Goal: Transaction & Acquisition: Book appointment/travel/reservation

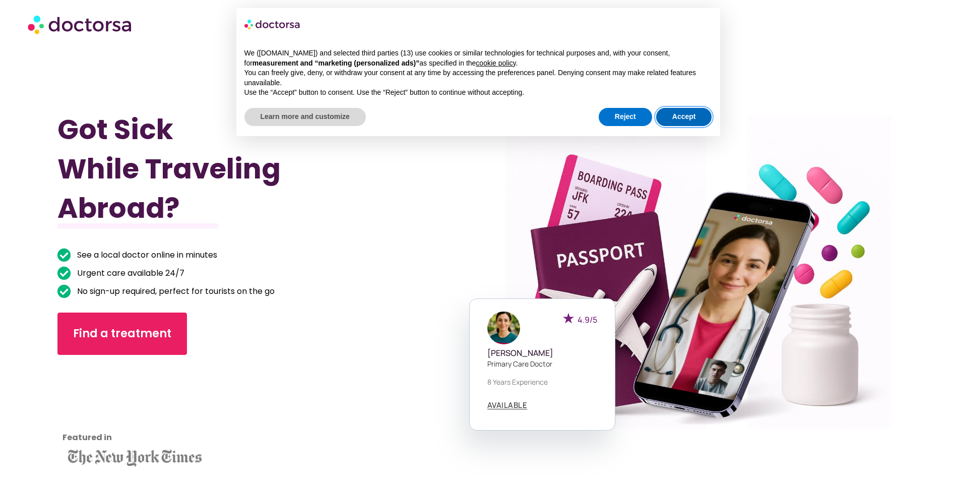
click at [681, 120] on button "Accept" at bounding box center [684, 117] width 56 height 18
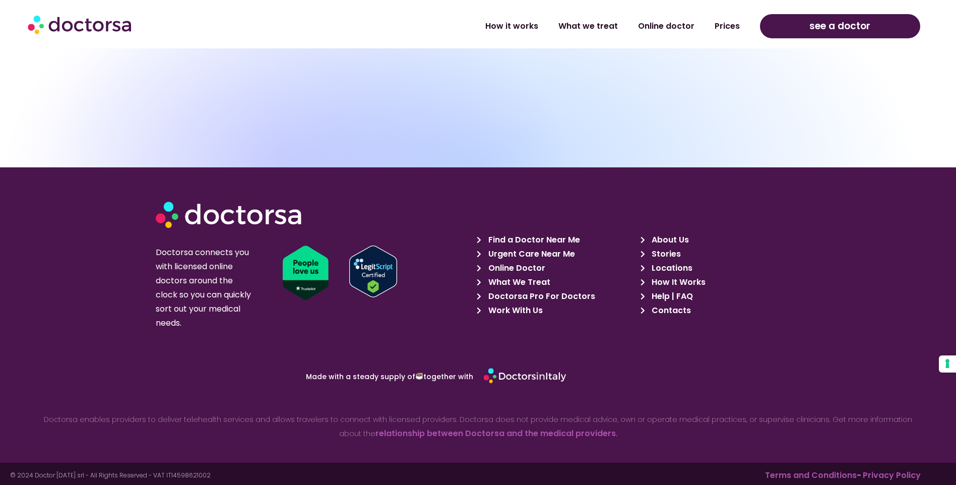
scroll to position [3594, 0]
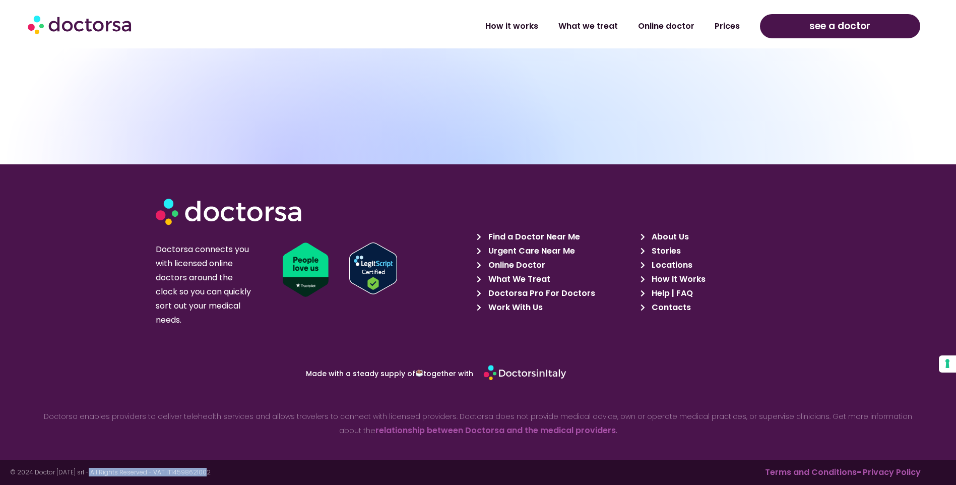
drag, startPoint x: 89, startPoint y: 471, endPoint x: 220, endPoint y: 474, distance: 131.1
click at [220, 474] on p "© 2024 Doctor [DATE] srl - All Rights Reserved - VAT IT14598621002" at bounding box center [244, 472] width 468 height 6
drag, startPoint x: 220, startPoint y: 474, endPoint x: 190, endPoint y: 436, distance: 48.0
click at [190, 436] on p "Doctorsa enables providers to deliver telehealth services and allows travelers …" at bounding box center [477, 423] width 889 height 28
drag, startPoint x: 208, startPoint y: 471, endPoint x: 2, endPoint y: 462, distance: 205.8
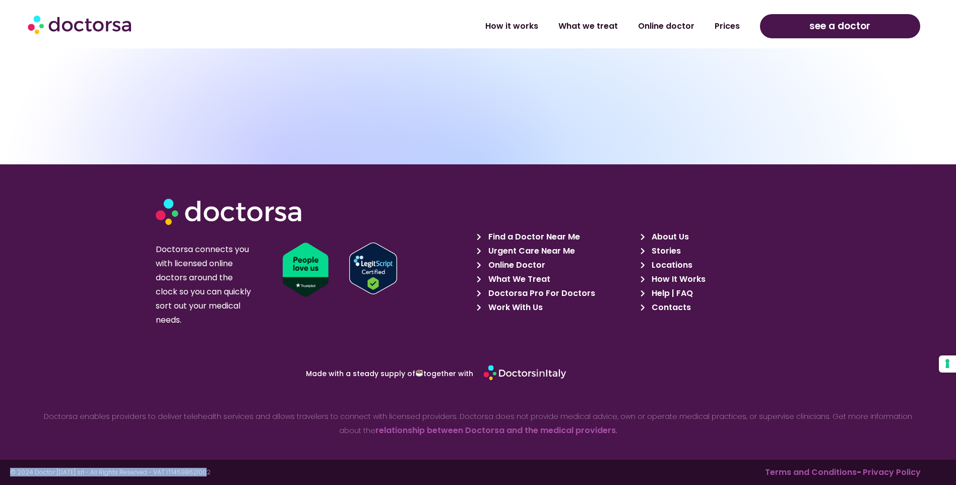
click at [2, 462] on footer "© 2024 Doctor [DATE] srl - All Rights Reserved - VAT IT14598621002 Terms and Co…" at bounding box center [478, 472] width 956 height 25
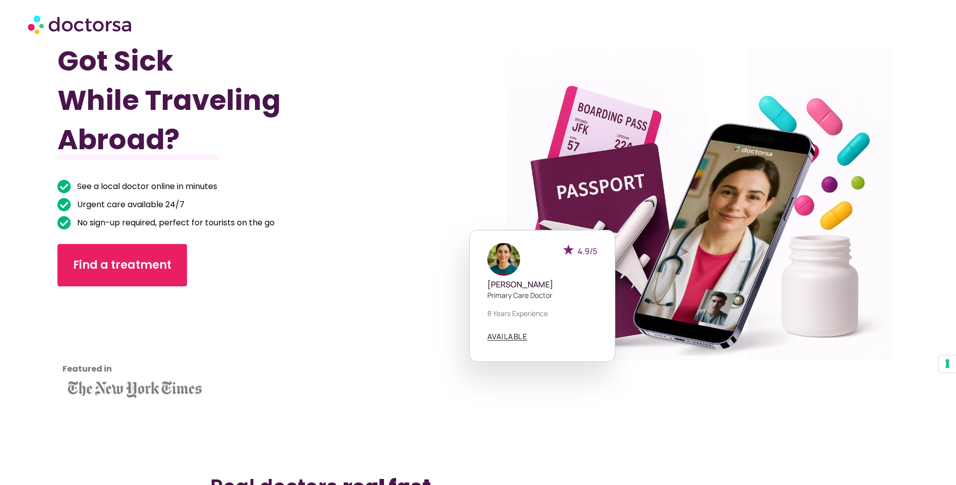
scroll to position [0, 0]
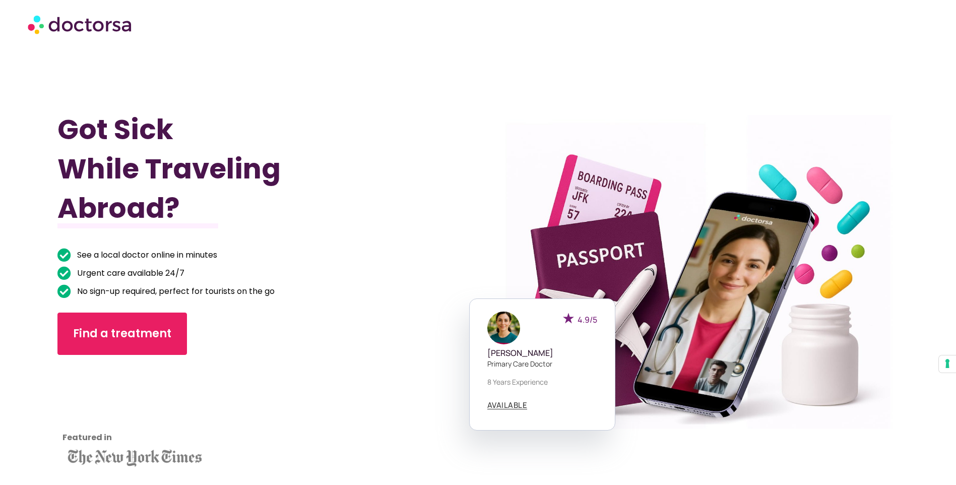
click at [691, 145] on div at bounding box center [688, 291] width 453 height 522
click at [372, 216] on h1 "Got Sick While Traveling Abroad?" at bounding box center [235, 169] width 357 height 118
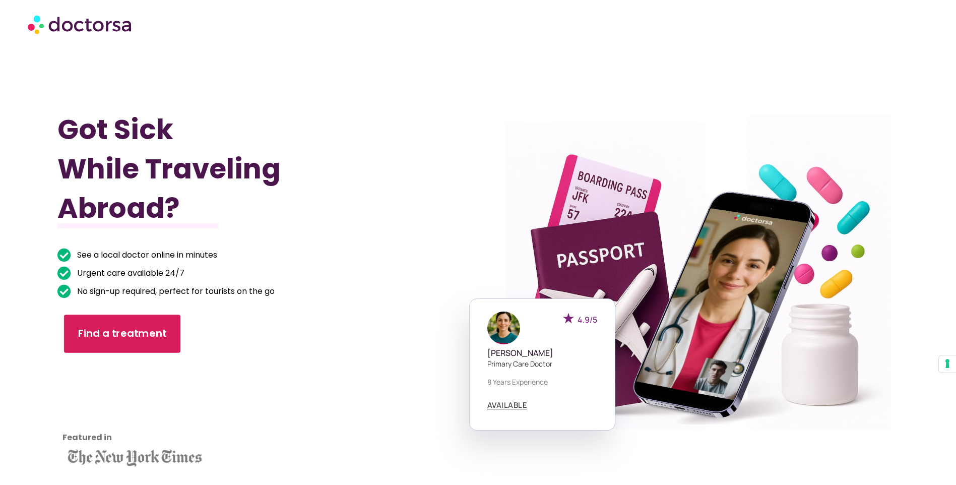
click at [137, 331] on span "Find a treatment" at bounding box center [122, 333] width 89 height 15
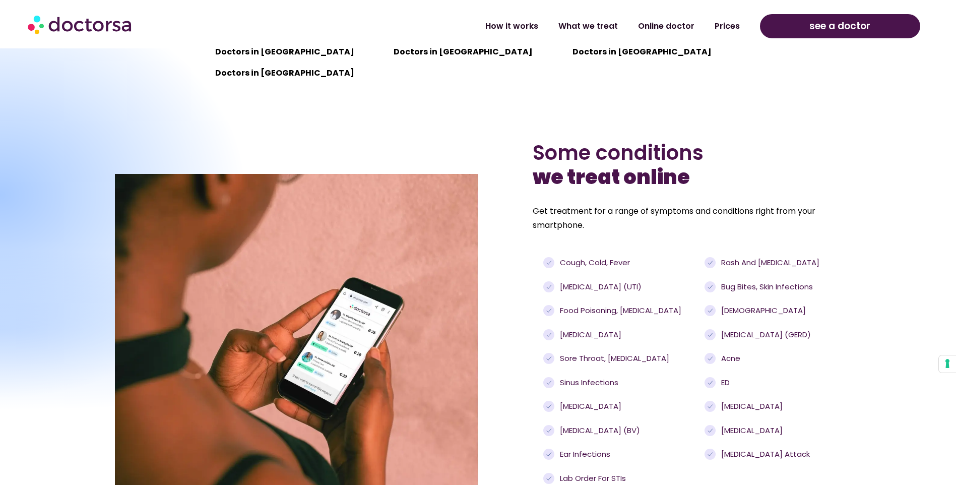
scroll to position [1008, 0]
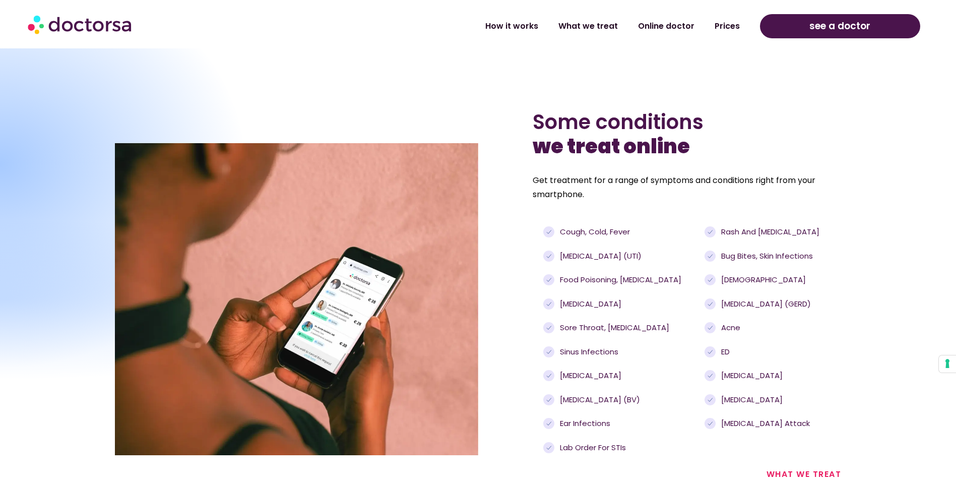
click at [581, 397] on span "[MEDICAL_DATA] (BV)" at bounding box center [598, 400] width 83 height 12
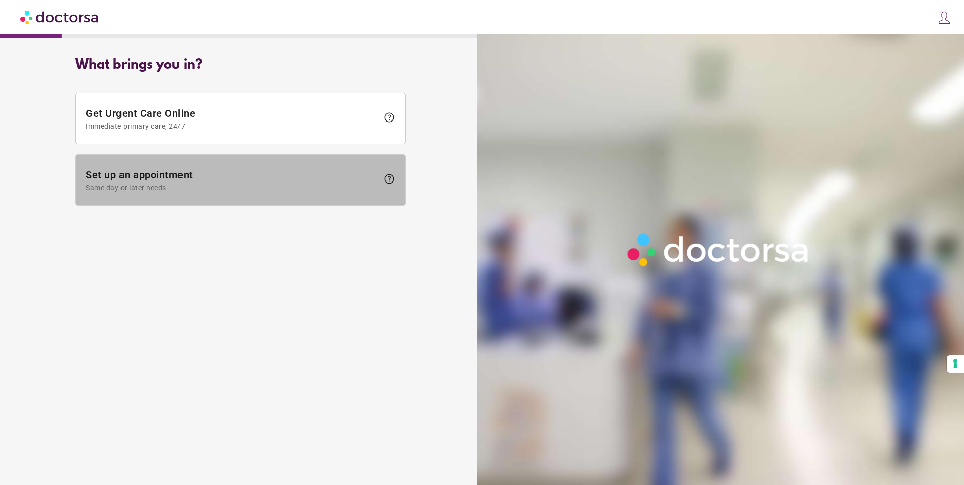
click at [266, 180] on span "Set up an appointment Same day or later needs" at bounding box center [232, 180] width 292 height 23
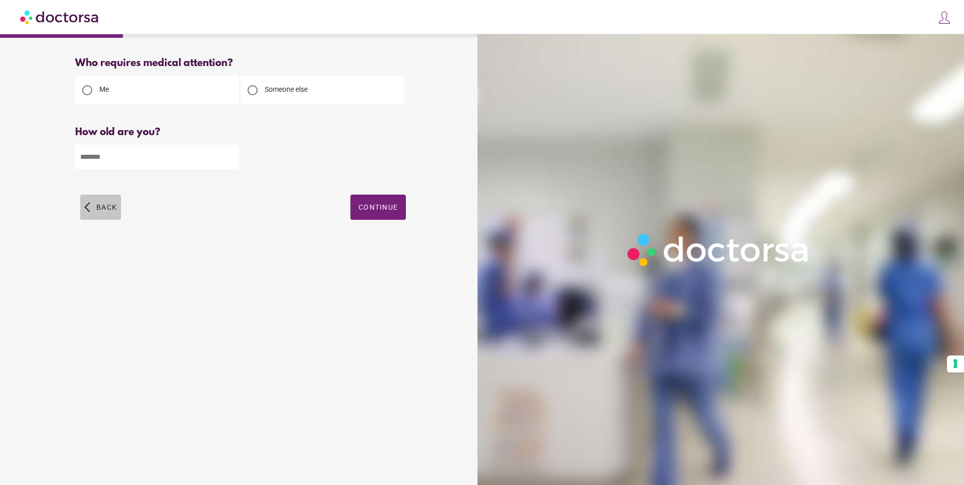
click at [94, 207] on span "button" at bounding box center [100, 207] width 41 height 25
